Goal: Browse casually: Explore the website without a specific task or goal

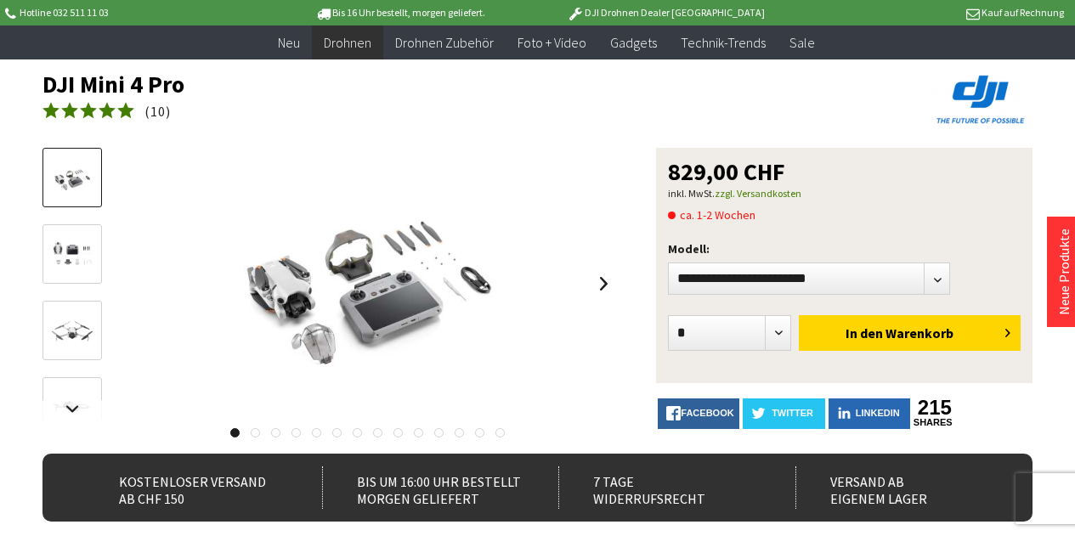
scroll to position [85, 0]
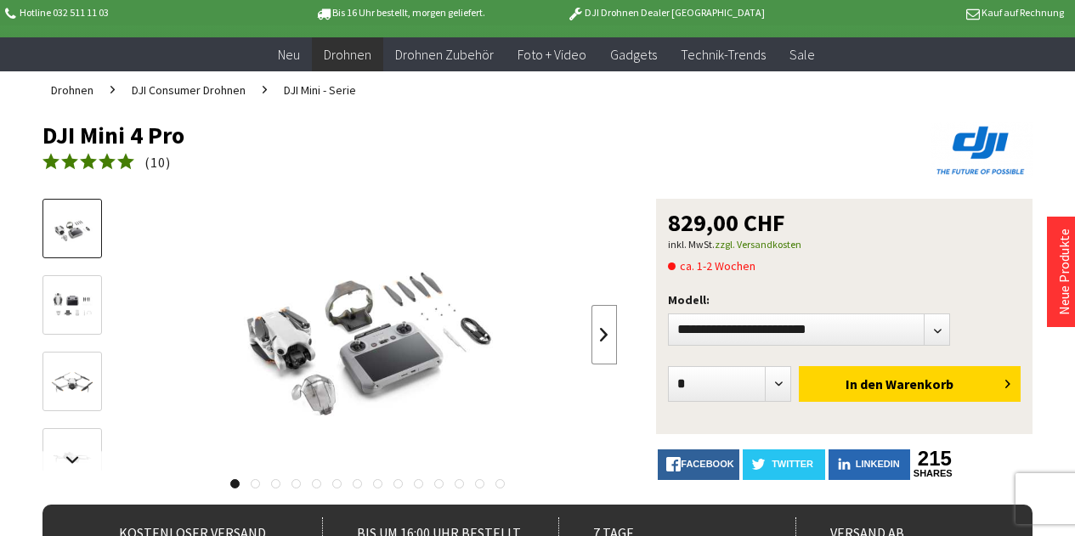
click at [601, 332] on link at bounding box center [603, 334] width 25 height 59
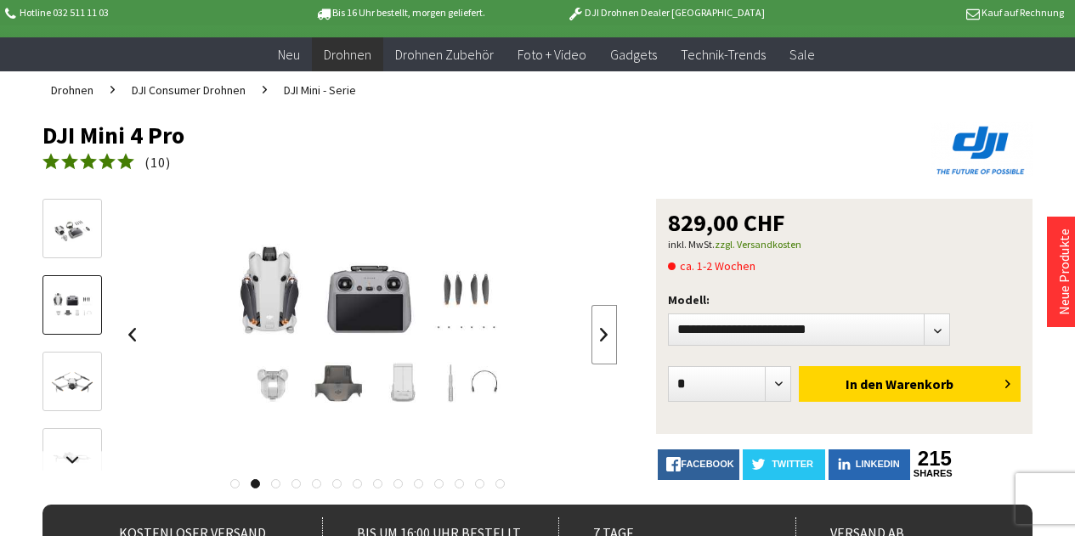
click at [601, 332] on link at bounding box center [603, 334] width 25 height 59
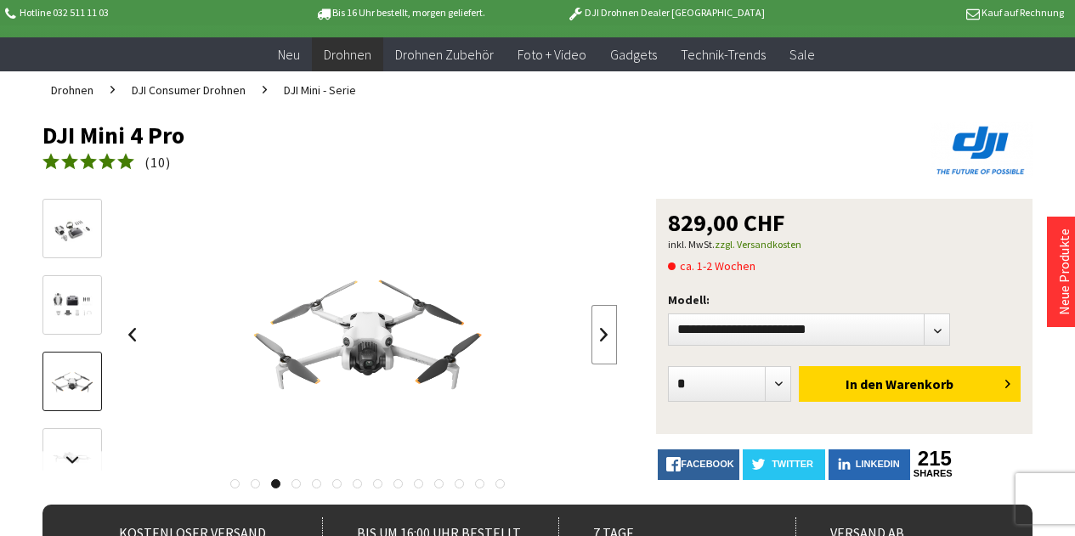
click at [601, 332] on link at bounding box center [603, 334] width 25 height 59
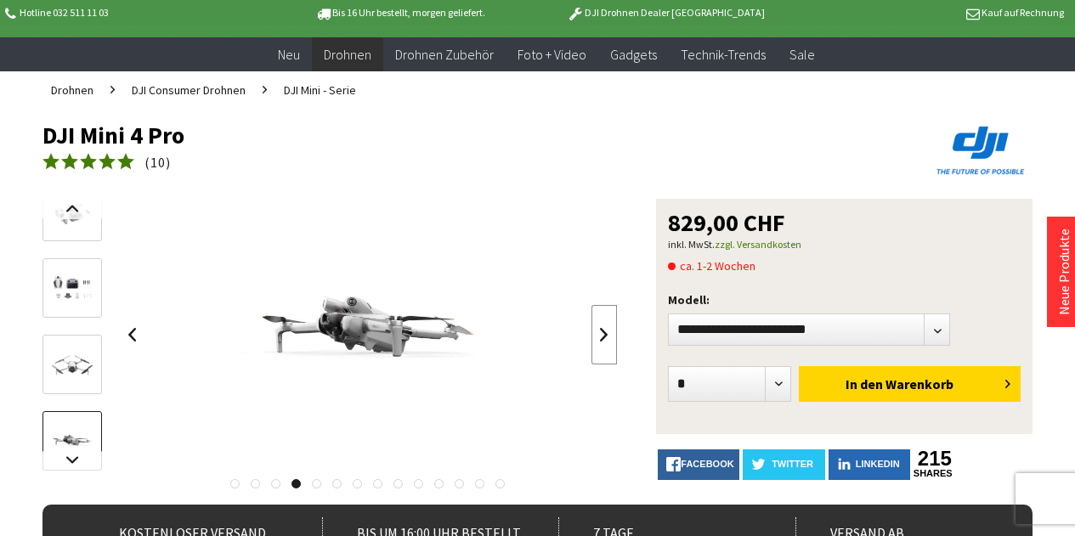
click at [601, 332] on link at bounding box center [603, 334] width 25 height 59
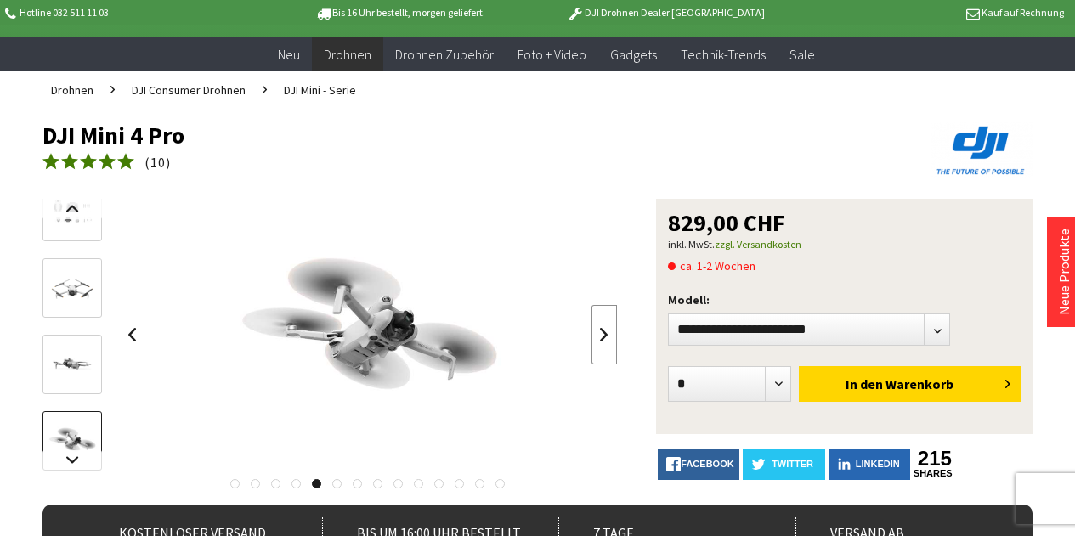
click at [601, 332] on link at bounding box center [603, 334] width 25 height 59
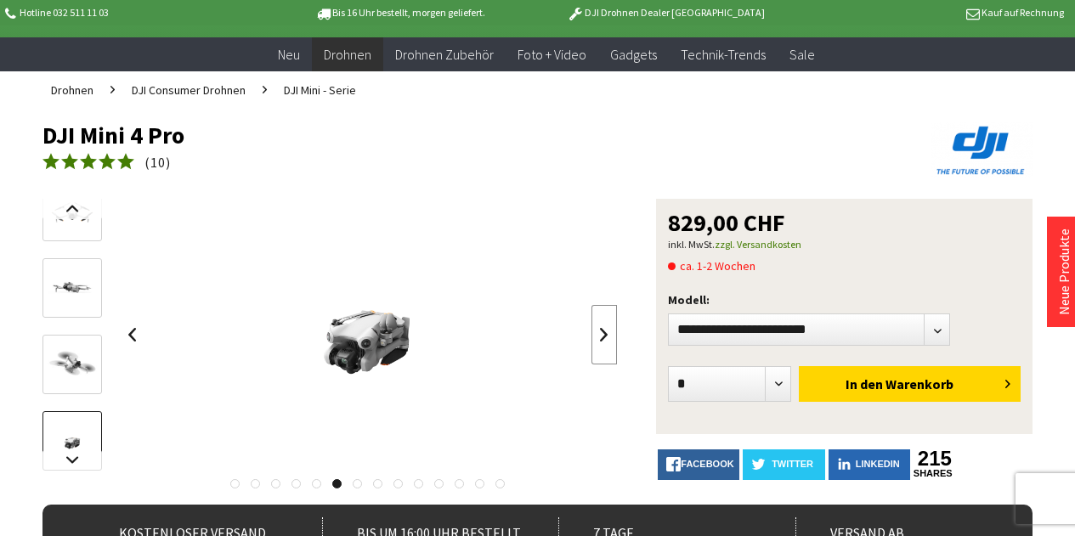
click at [601, 332] on link at bounding box center [603, 334] width 25 height 59
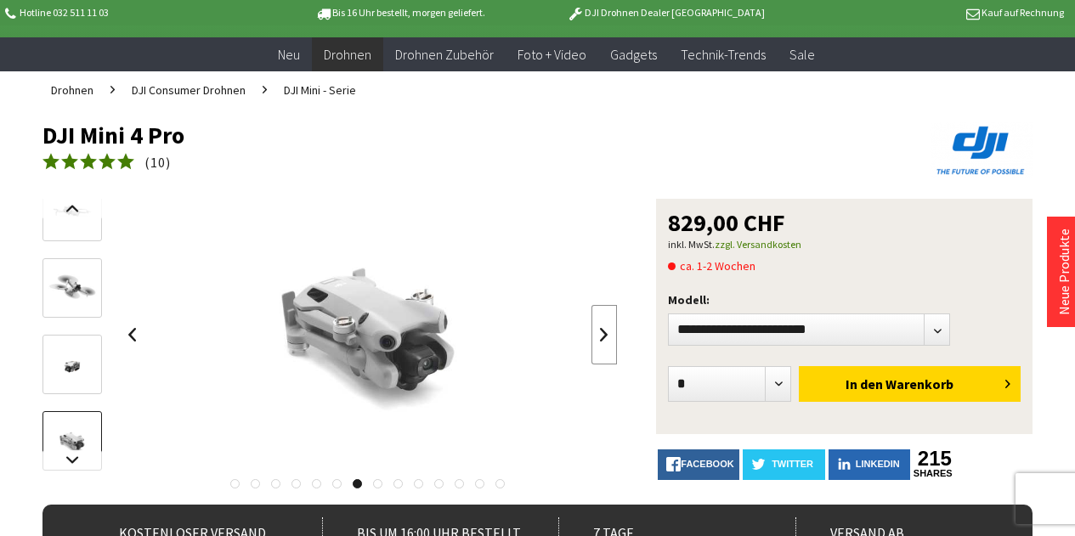
click at [601, 332] on link at bounding box center [603, 334] width 25 height 59
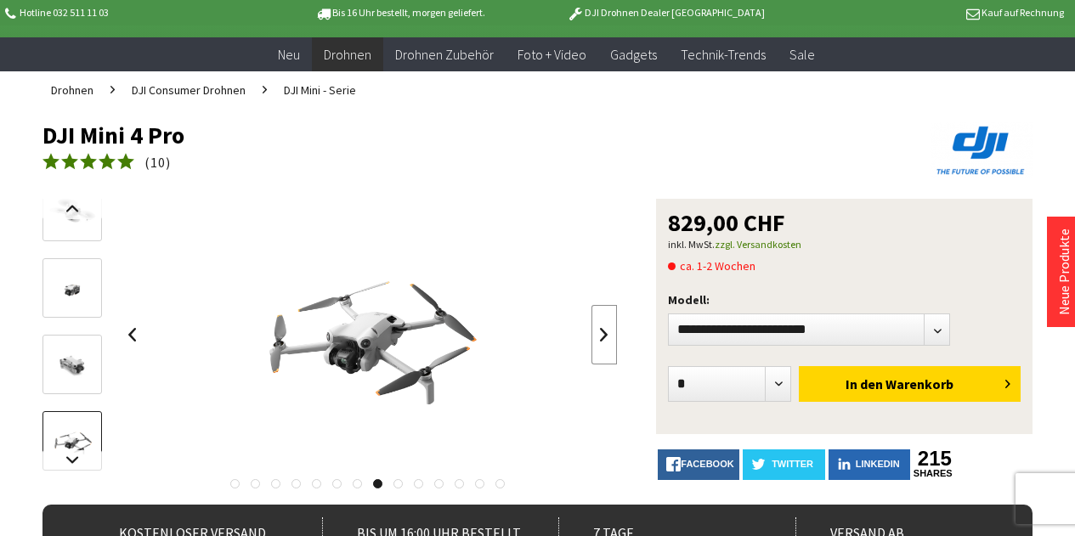
click at [601, 332] on link at bounding box center [603, 334] width 25 height 59
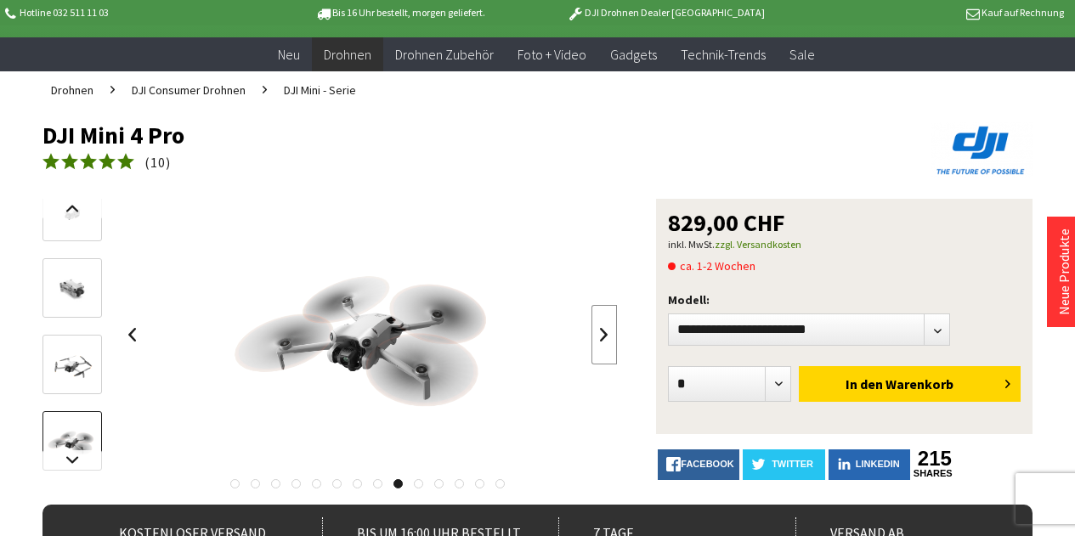
click at [601, 332] on link at bounding box center [603, 334] width 25 height 59
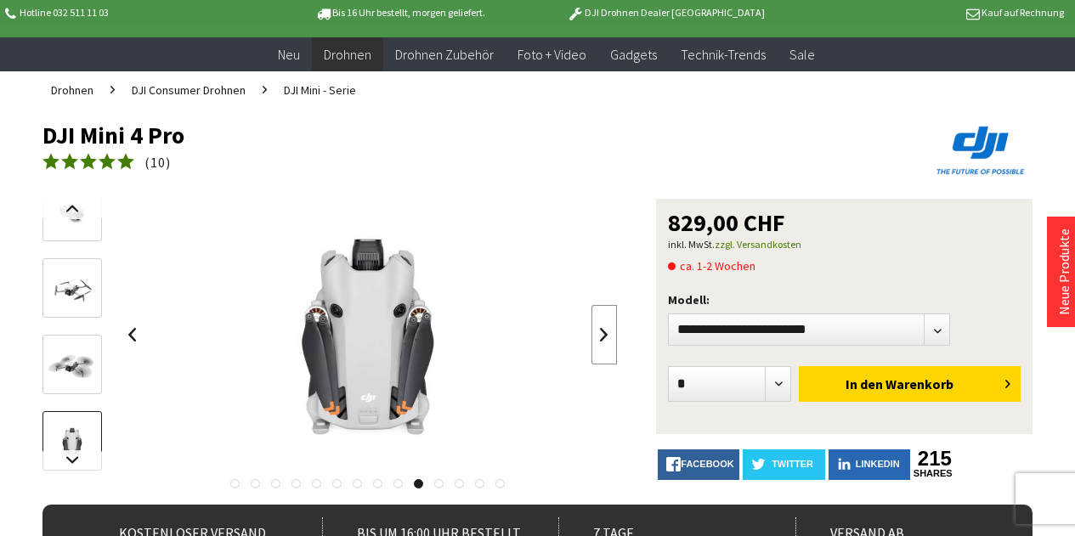
click at [601, 332] on link at bounding box center [603, 334] width 25 height 59
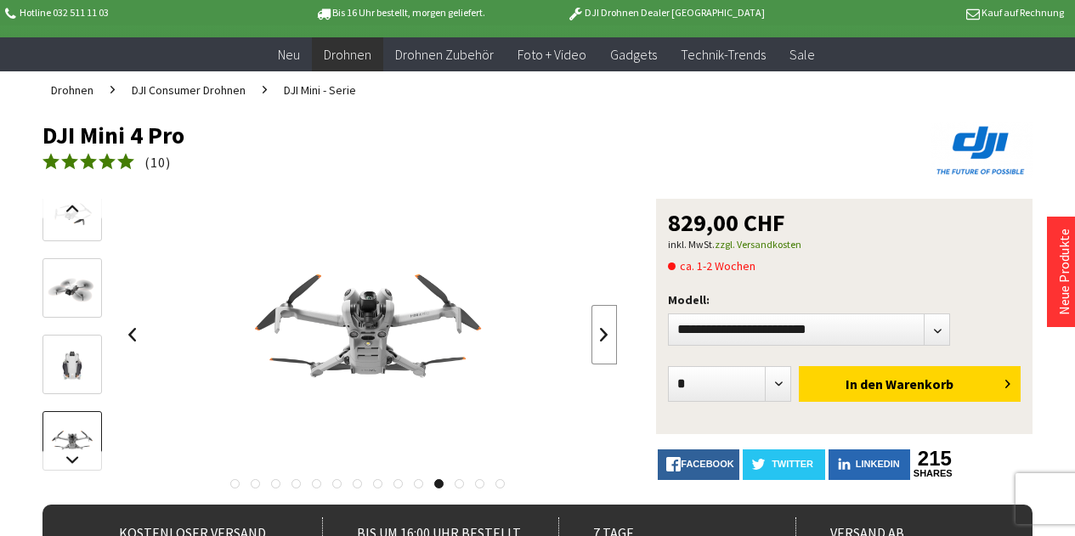
click at [601, 332] on link at bounding box center [603, 334] width 25 height 59
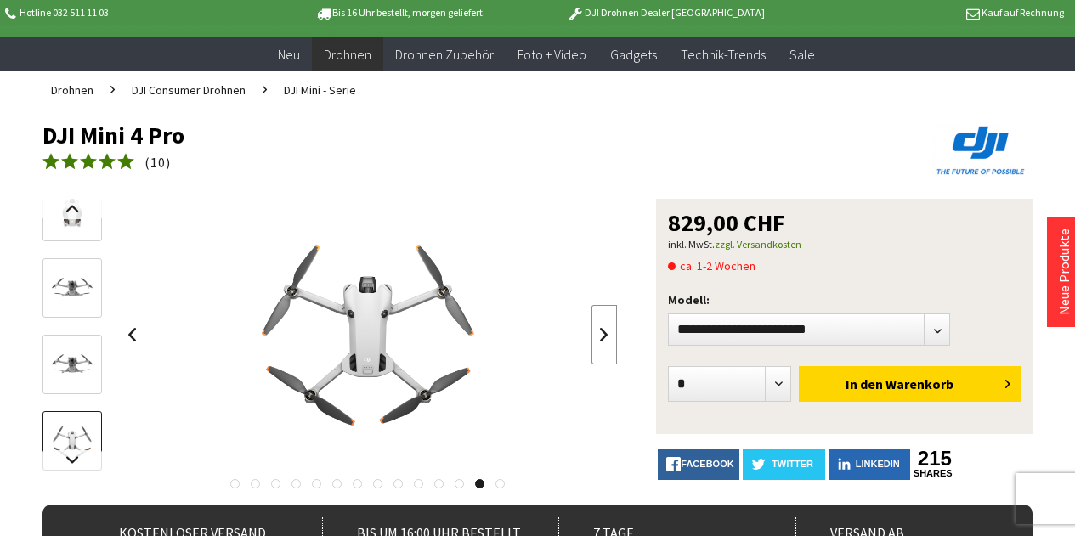
click at [601, 332] on link at bounding box center [603, 334] width 25 height 59
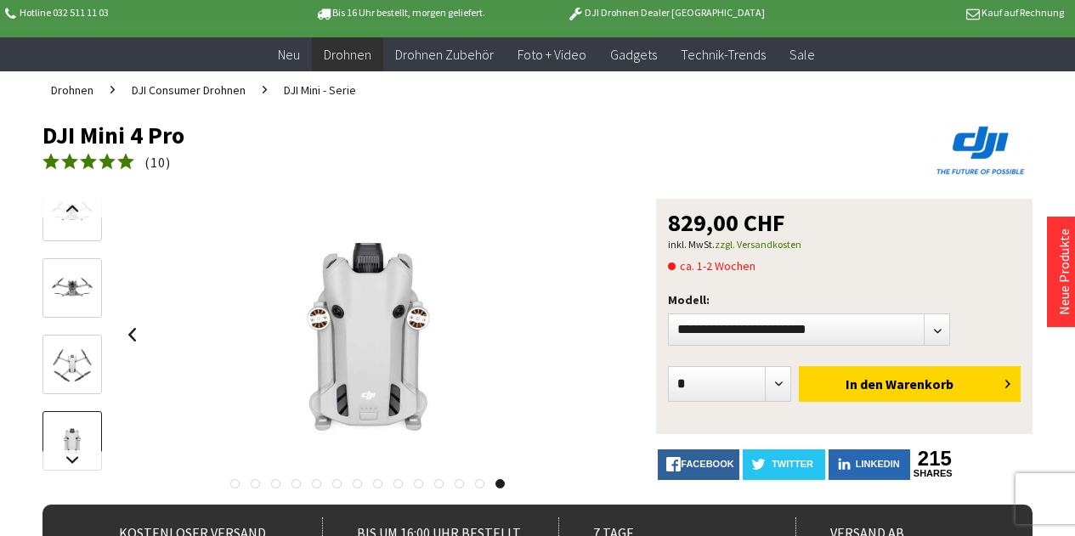
click at [601, 332] on div at bounding box center [368, 335] width 498 height 272
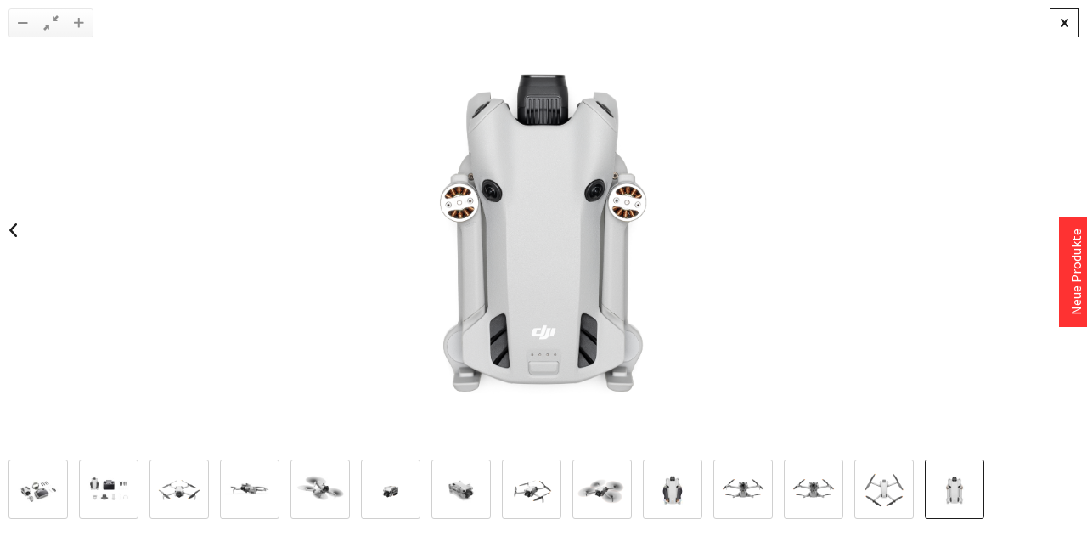
click at [1070, 16] on div at bounding box center [1064, 22] width 29 height 29
